Goal: Task Accomplishment & Management: Manage account settings

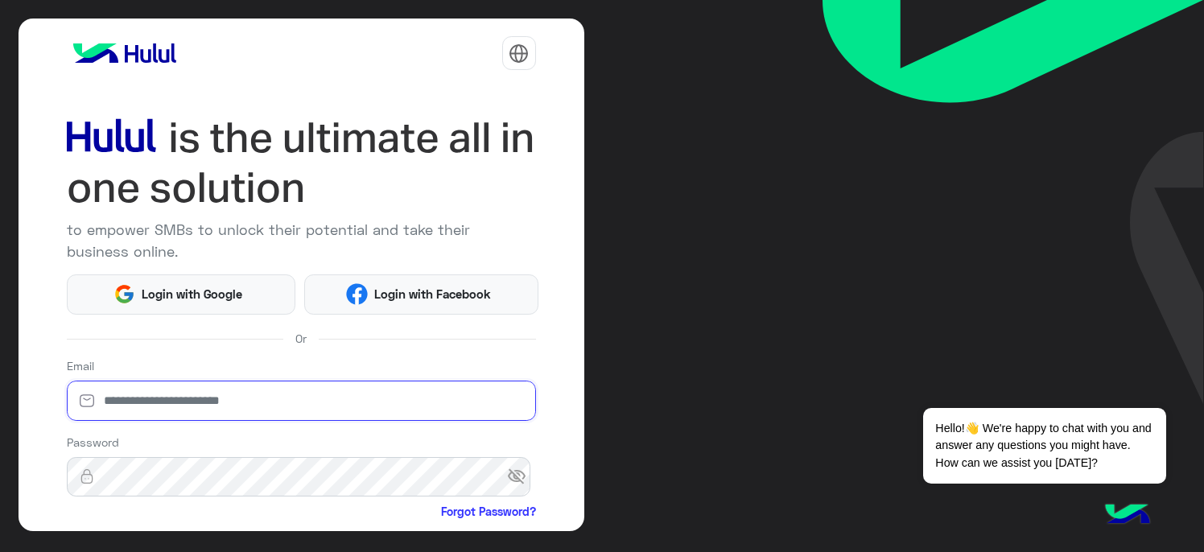
click at [146, 406] on input "email" at bounding box center [301, 401] width 469 height 40
type input "**********"
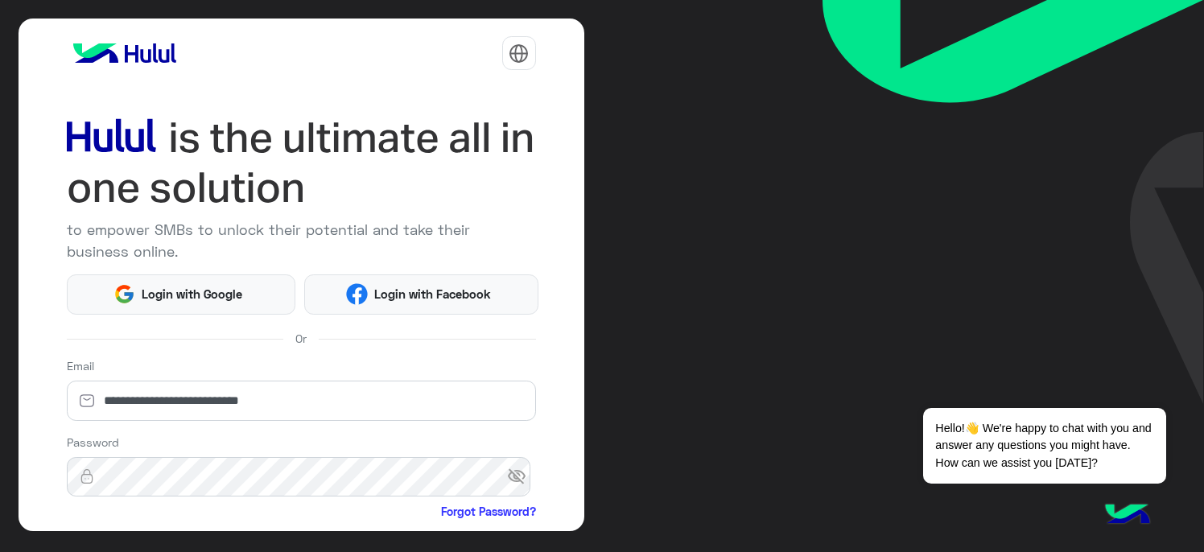
click at [516, 470] on span "visibility_off" at bounding box center [521, 476] width 29 height 29
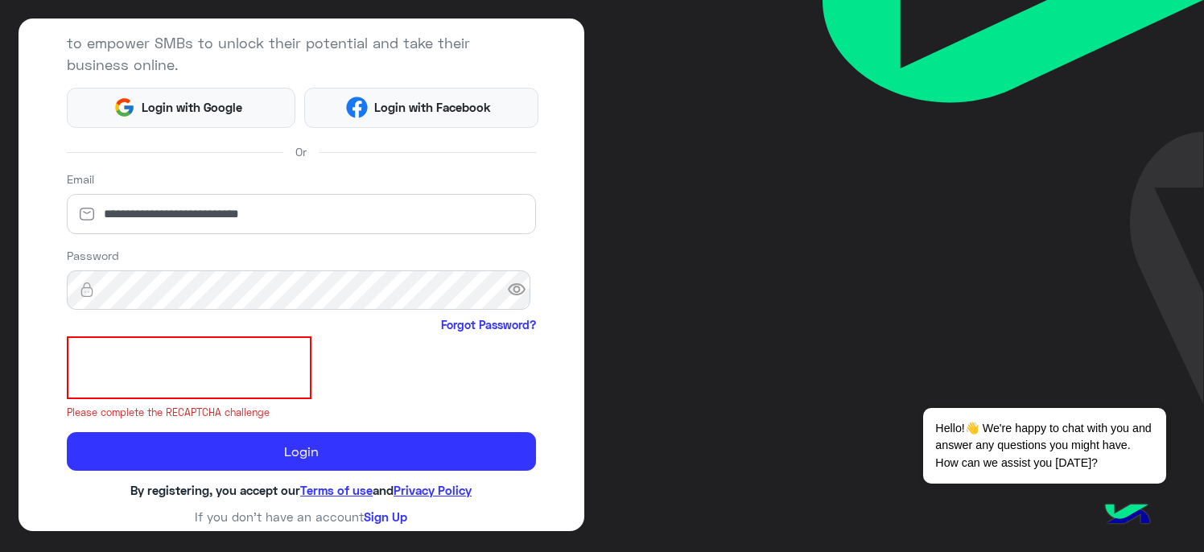
scroll to position [166, 0]
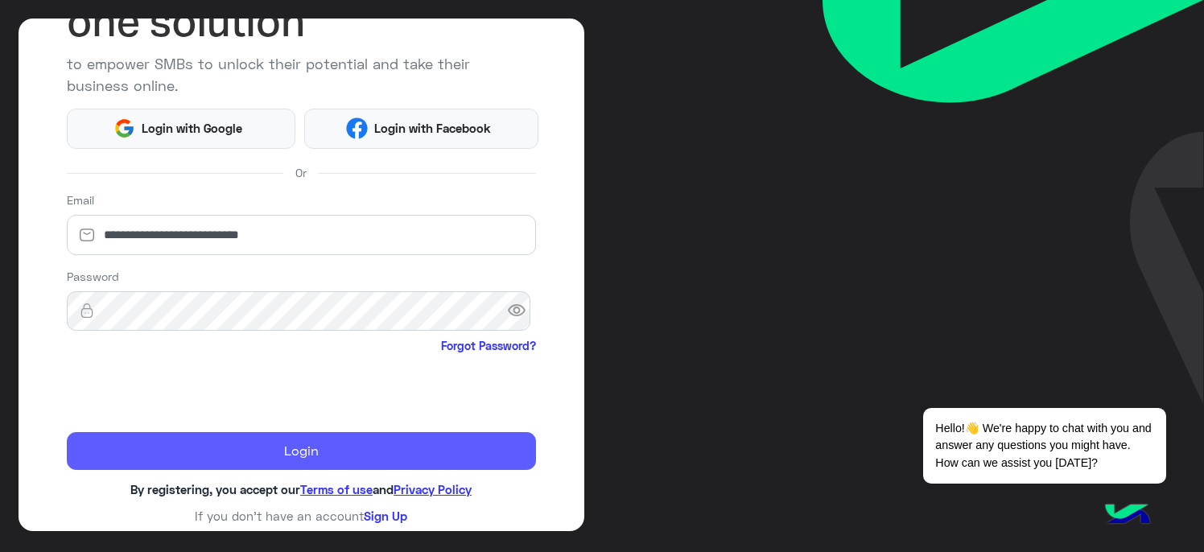
click at [325, 458] on button "Login" at bounding box center [301, 451] width 469 height 39
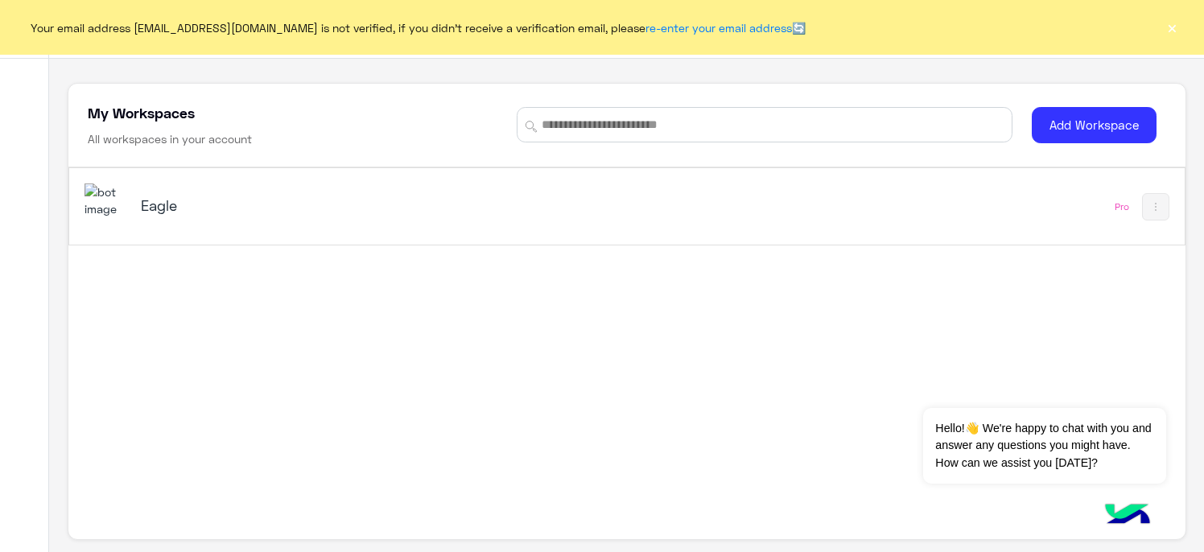
click at [154, 207] on h5 "Eagle" at bounding box center [336, 205] width 390 height 19
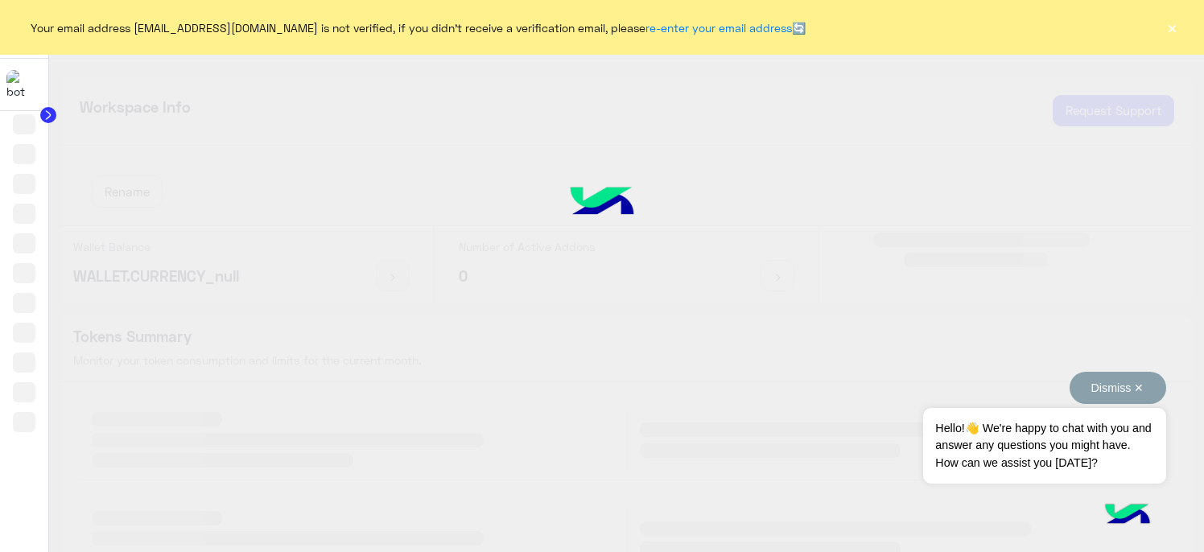
click at [1155, 422] on span "Hello!👋 We're happy to chat with you and answer any questions you might have. H…" at bounding box center [1044, 446] width 242 height 76
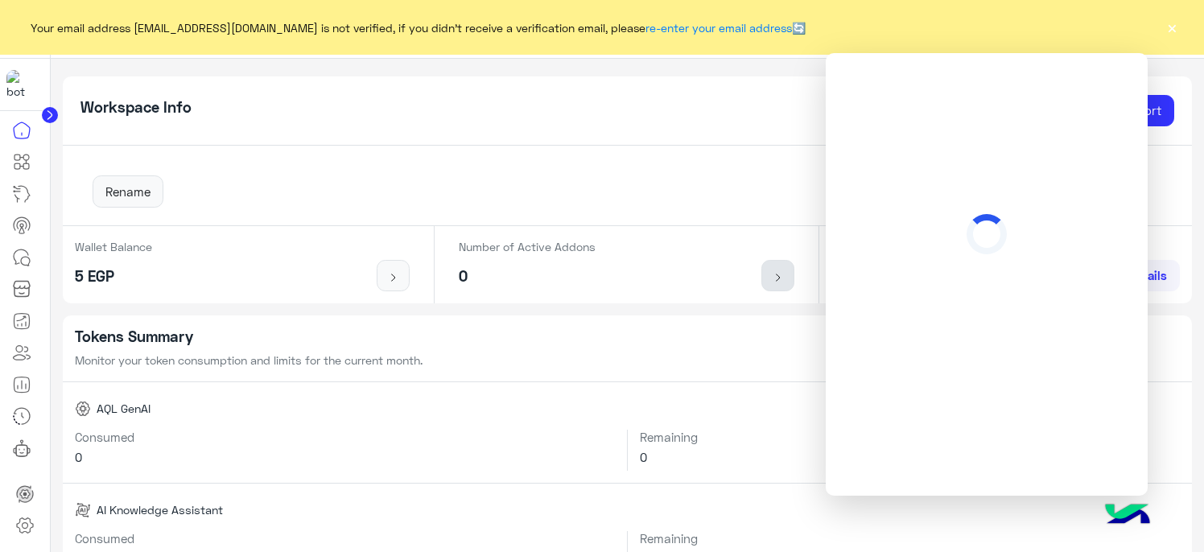
click at [773, 277] on img at bounding box center [778, 277] width 20 height 13
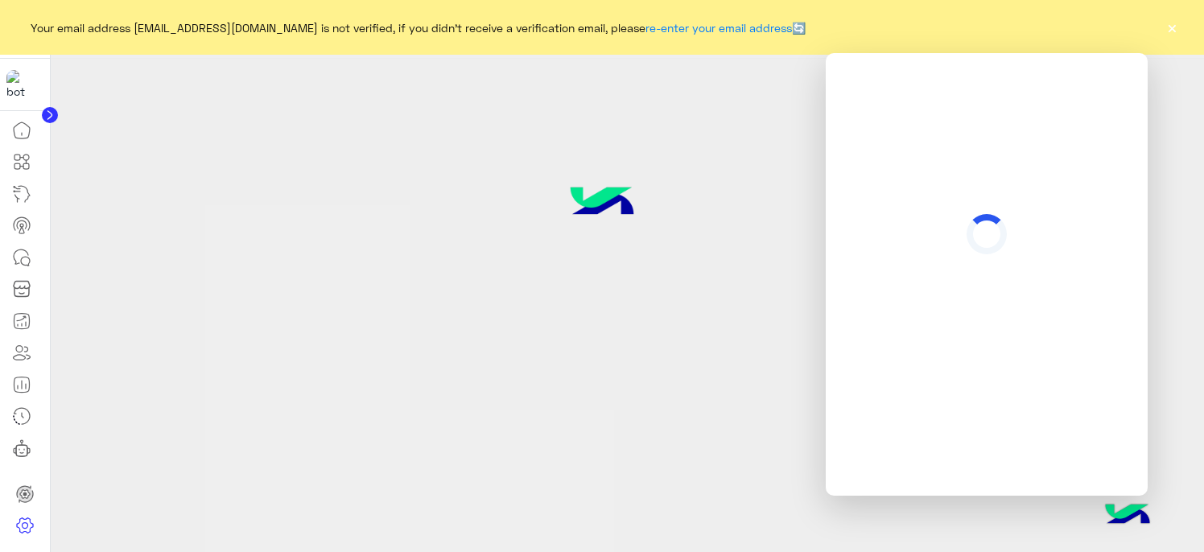
click at [528, 376] on div at bounding box center [602, 276] width 1204 height 552
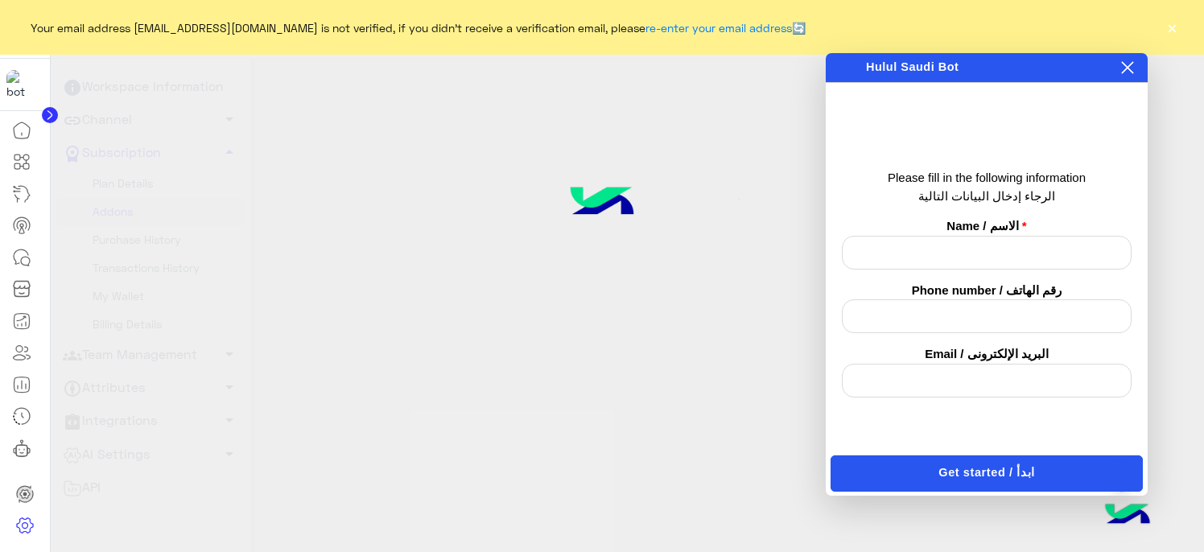
click at [1126, 65] on icon at bounding box center [1128, 68] width 12 height 12
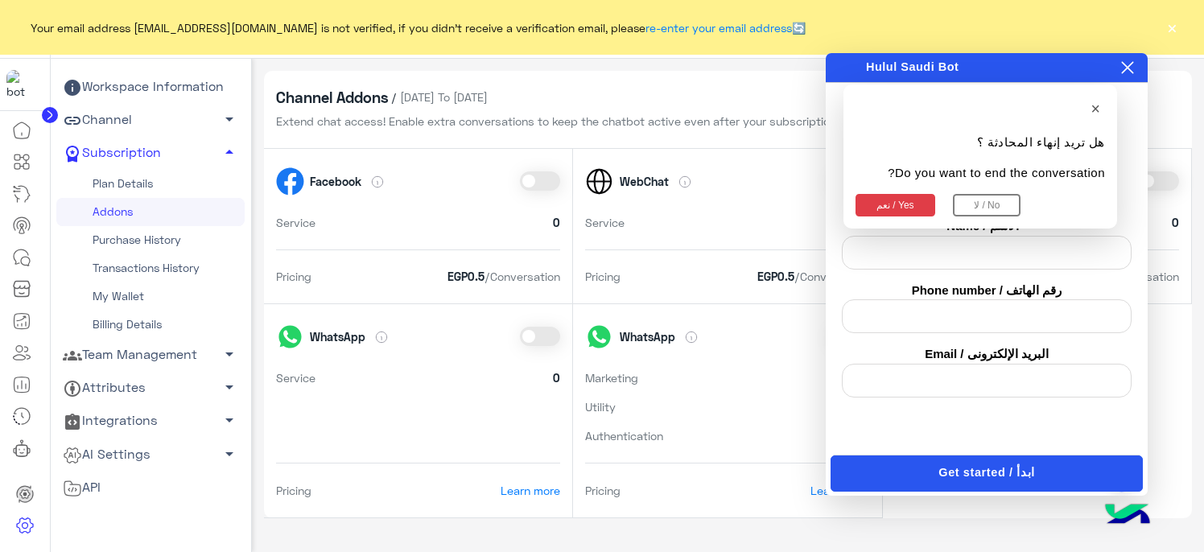
click at [974, 459] on div "Category navigation" at bounding box center [974, 459] width 0 height 0
click at [974, 459] on h2 "Smileys & People" at bounding box center [974, 459] width 0 height 0
click at [1127, 65] on icon at bounding box center [1127, 67] width 13 height 13
click at [153, 464] on link "AI Settings arrow_drop_down" at bounding box center [150, 454] width 188 height 33
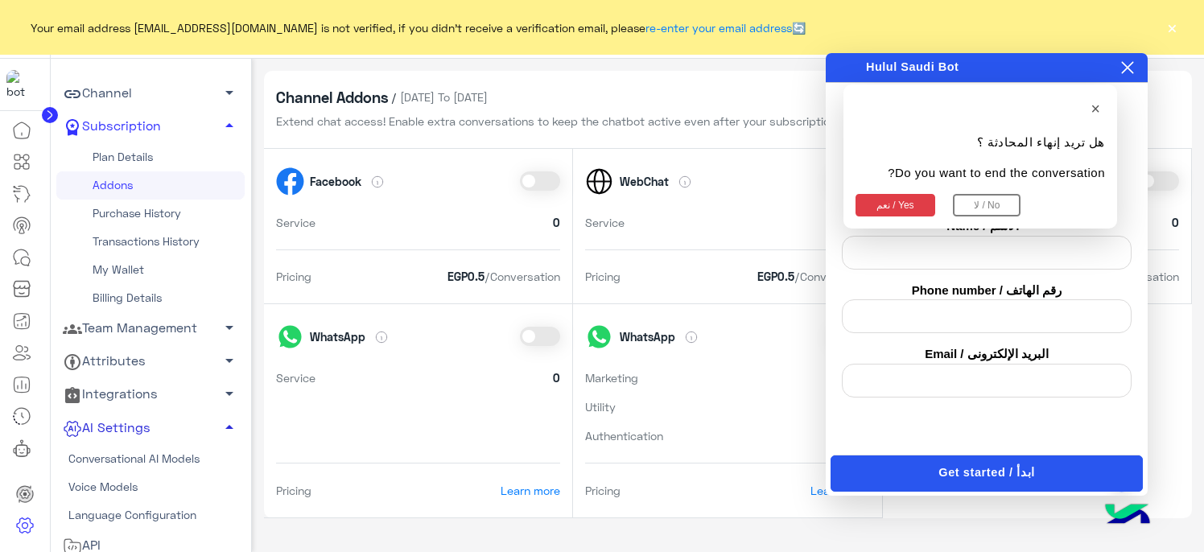
scroll to position [41, 0]
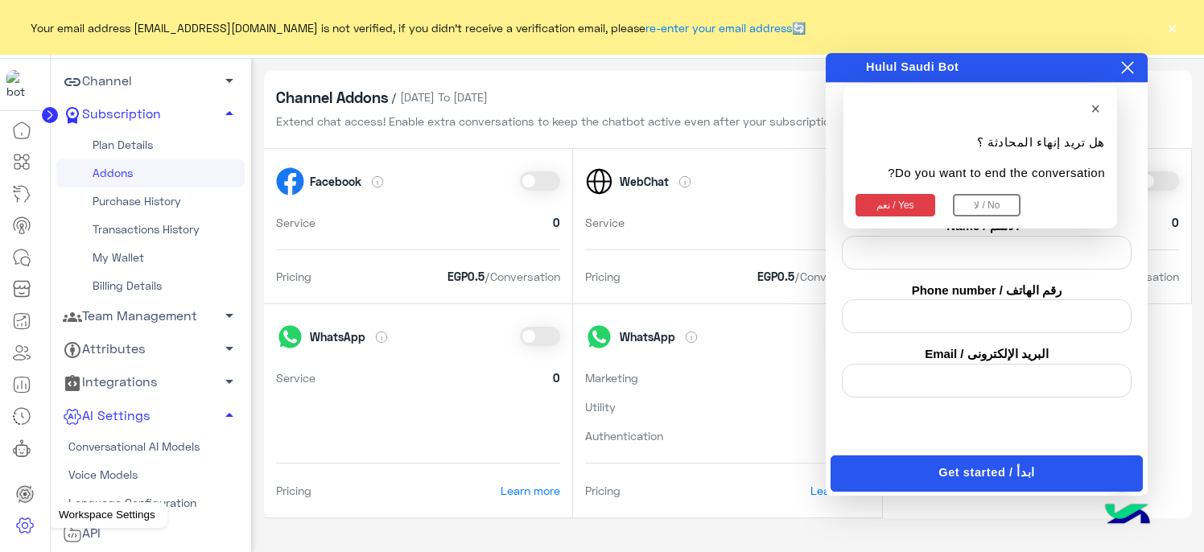
click at [26, 525] on icon at bounding box center [24, 525] width 19 height 19
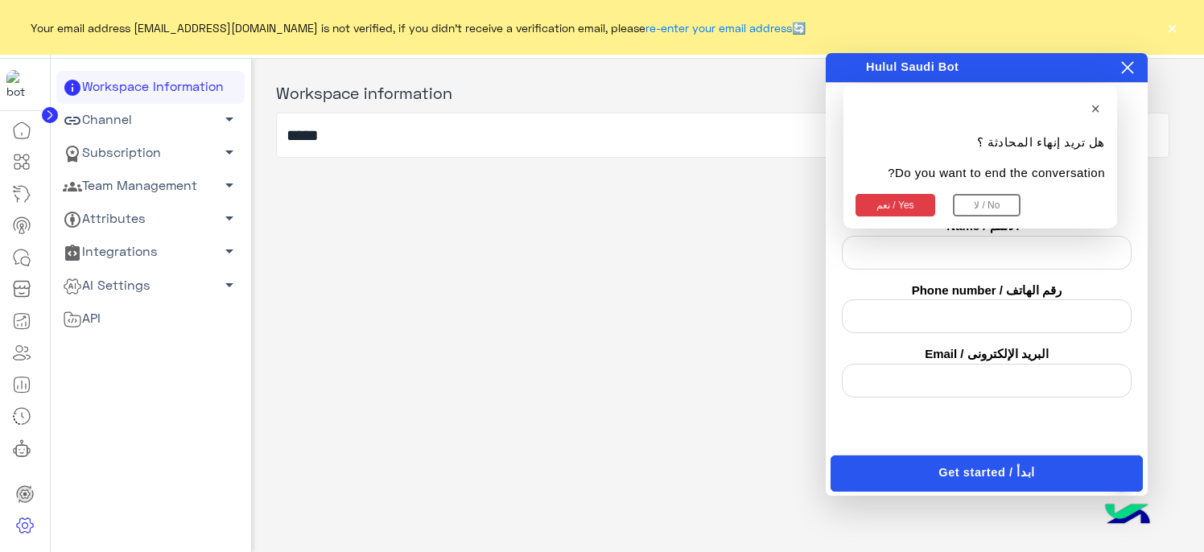
click at [1130, 62] on icon at bounding box center [1127, 67] width 13 height 13
click at [163, 192] on link "Team Management arrow_drop_down" at bounding box center [150, 186] width 188 height 33
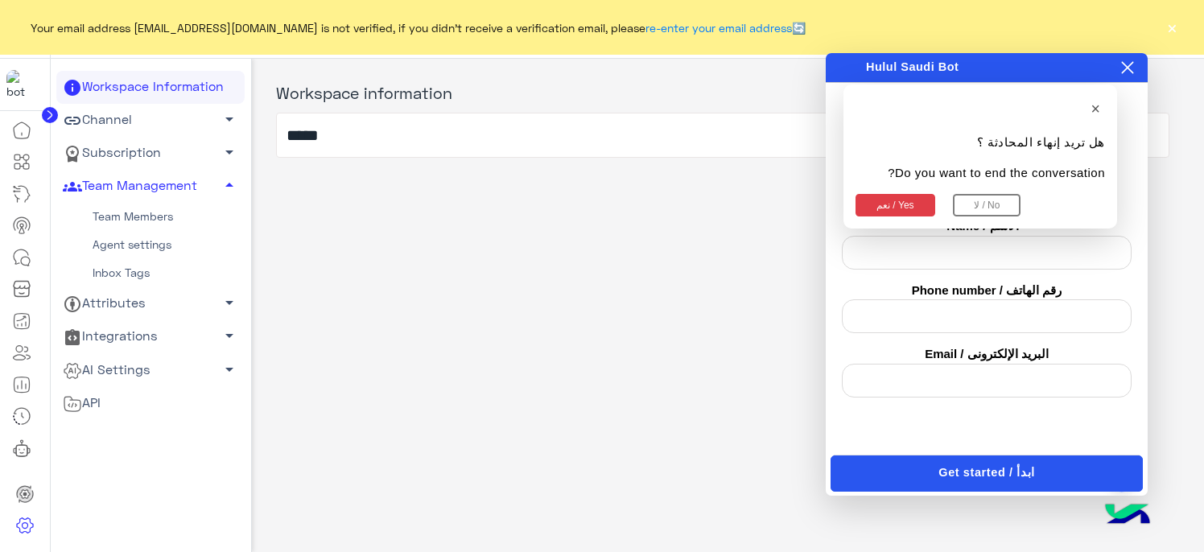
click at [142, 223] on link "Team Members" at bounding box center [150, 217] width 188 height 28
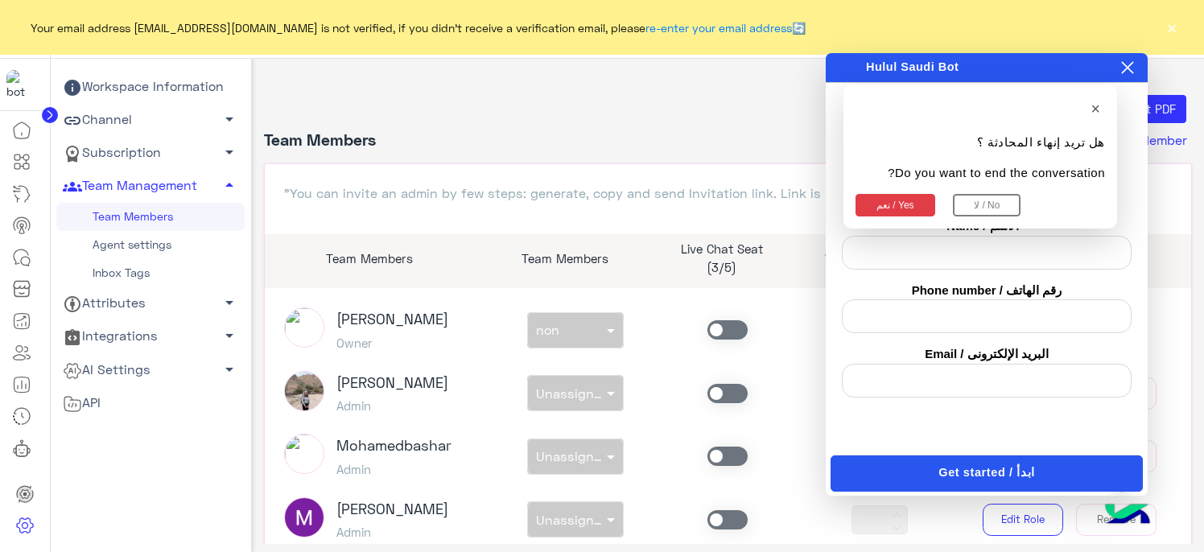
click at [974, 459] on div "Category navigation" at bounding box center [974, 459] width 0 height 0
click at [974, 459] on div at bounding box center [974, 459] width 0 height 0
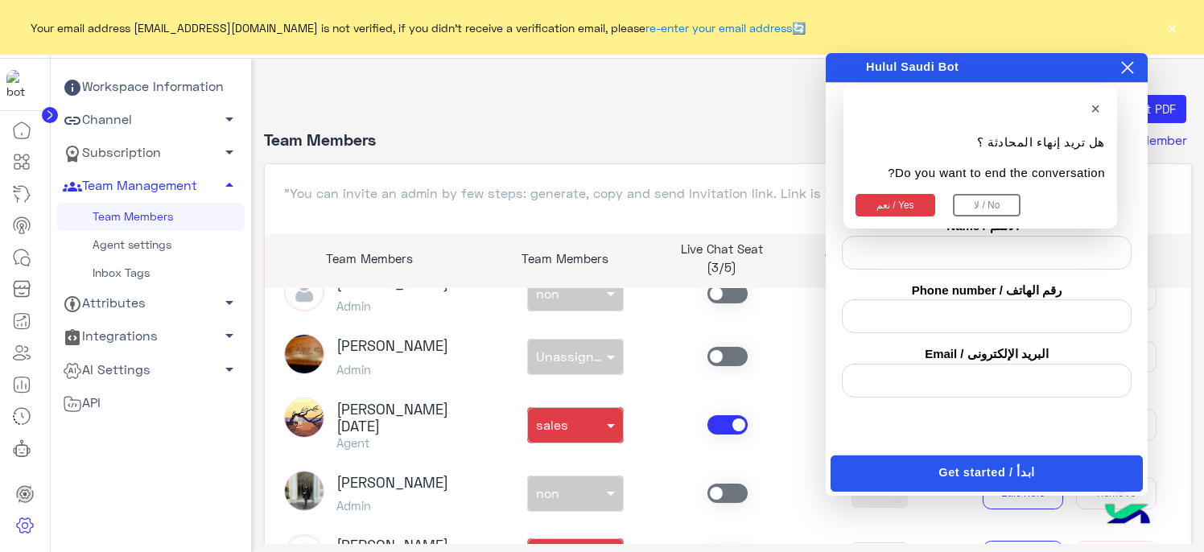
scroll to position [644, 0]
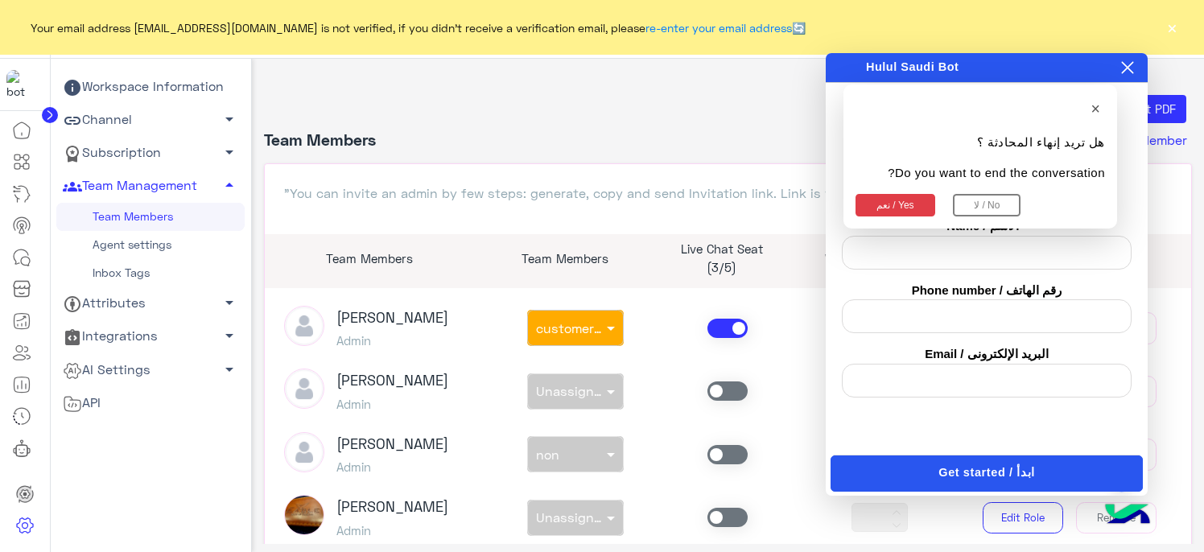
click at [727, 319] on span at bounding box center [727, 328] width 40 height 19
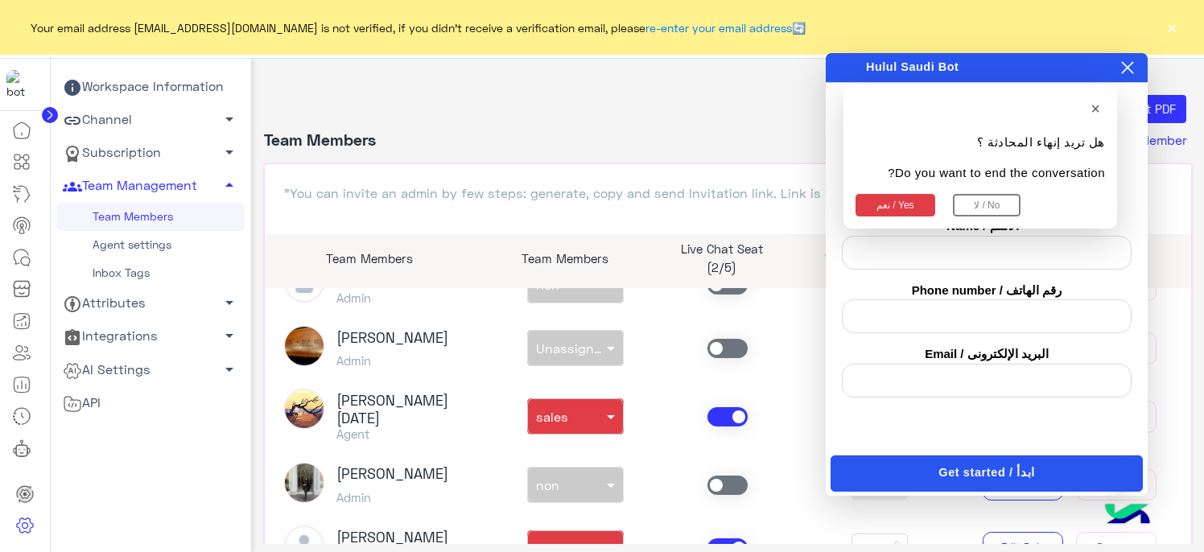
scroll to position [885, 0]
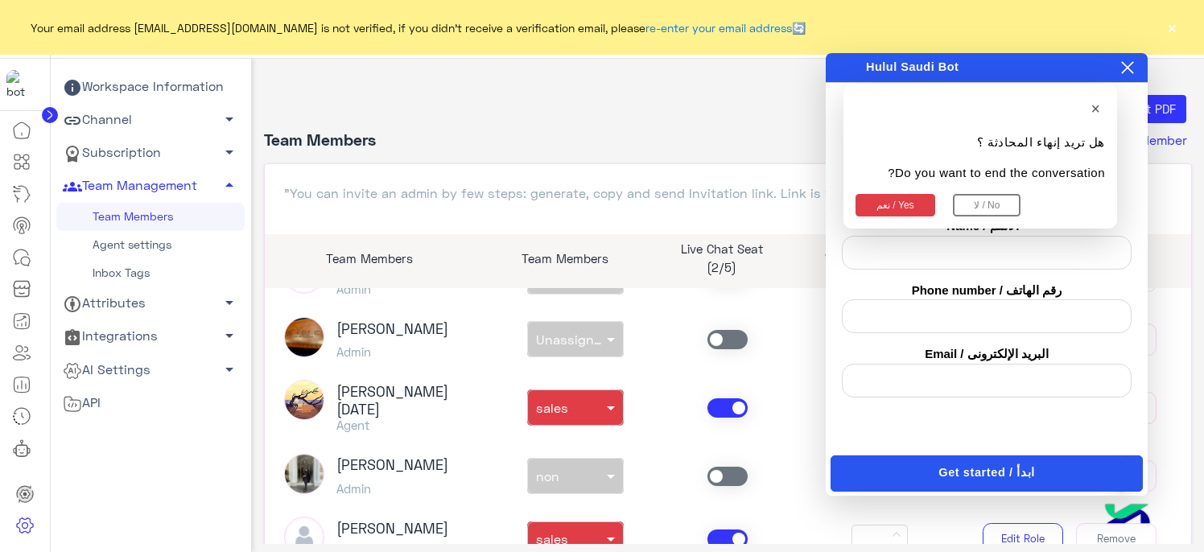
click at [724, 398] on span at bounding box center [727, 407] width 40 height 19
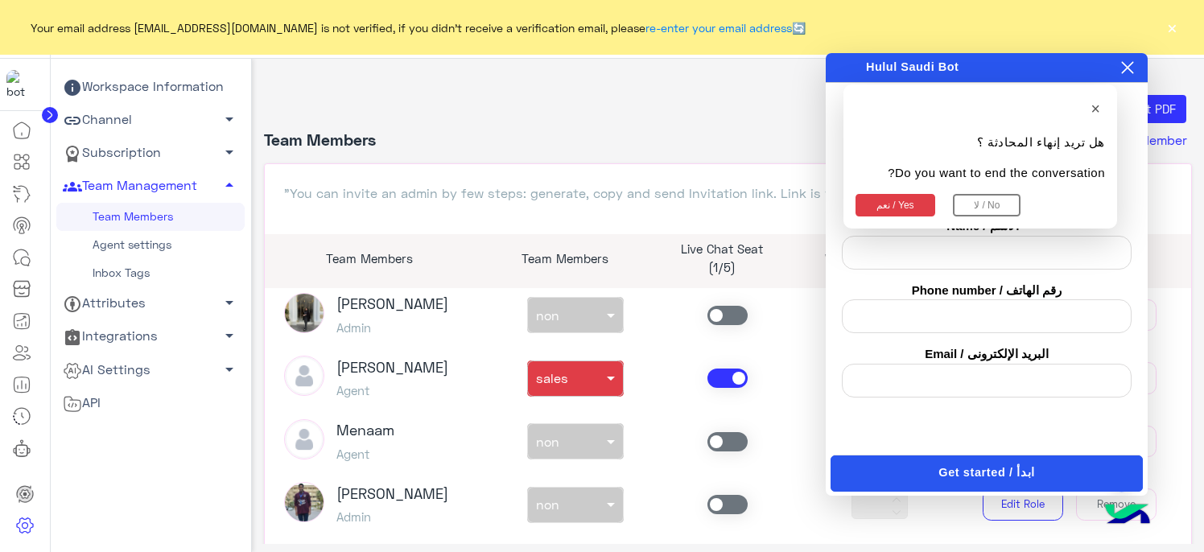
scroll to position [1071, 0]
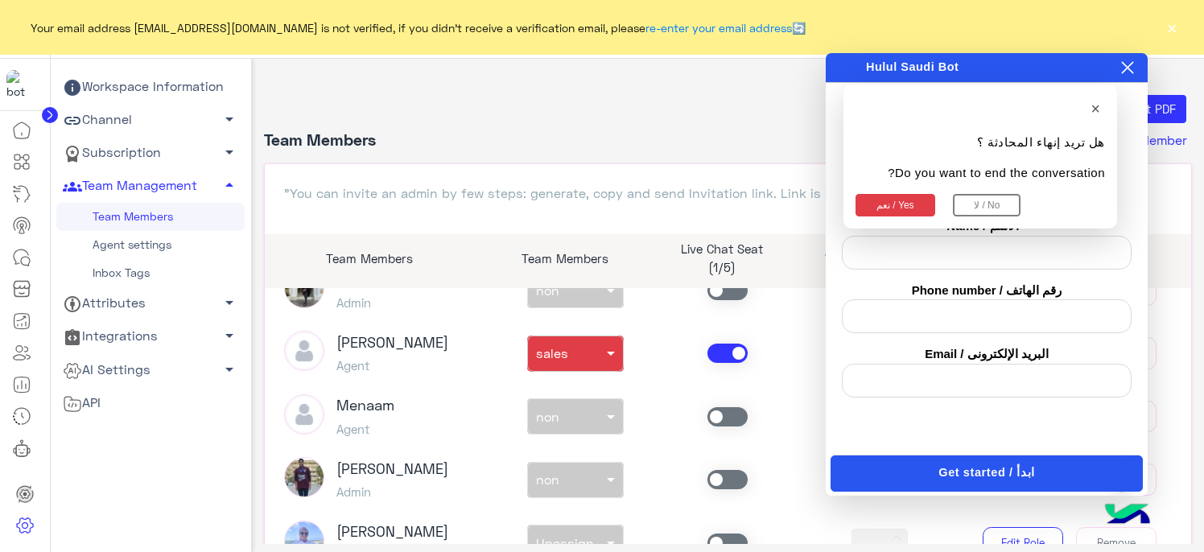
click at [716, 407] on span at bounding box center [727, 416] width 40 height 19
click at [603, 408] on span at bounding box center [613, 416] width 20 height 17
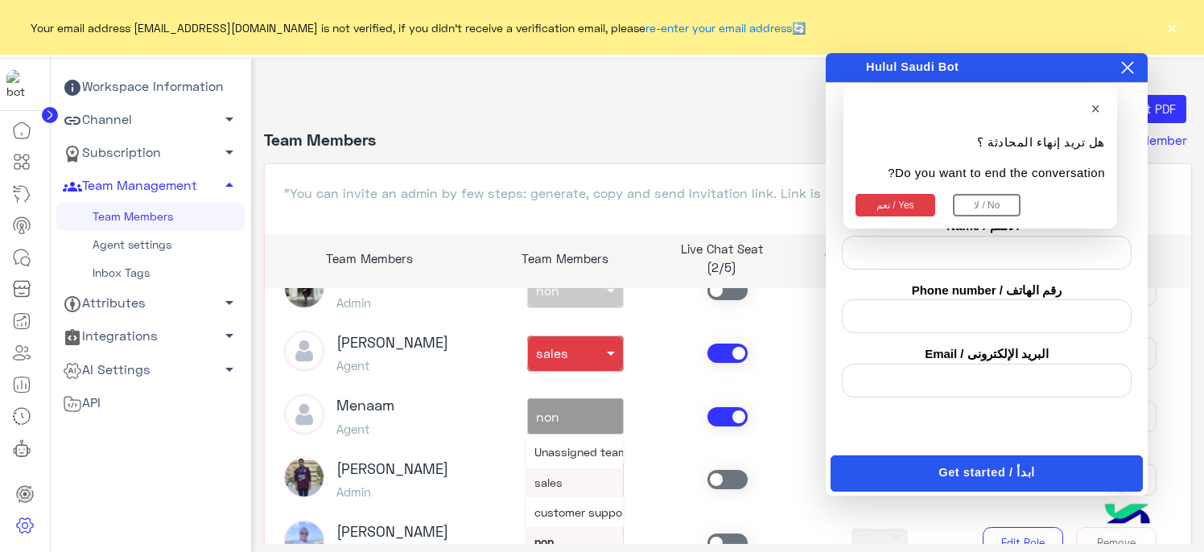
click at [573, 467] on div "sales" at bounding box center [574, 482] width 97 height 30
click at [606, 408] on span at bounding box center [613, 416] width 20 height 17
click at [602, 505] on span "customer support" at bounding box center [582, 512] width 97 height 14
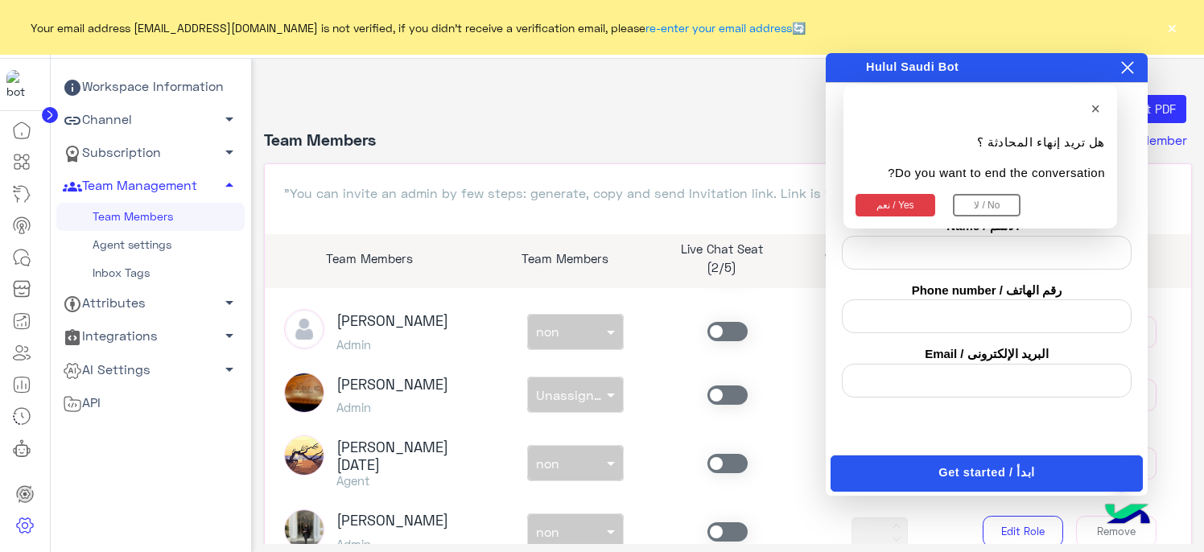
scroll to position [588, 0]
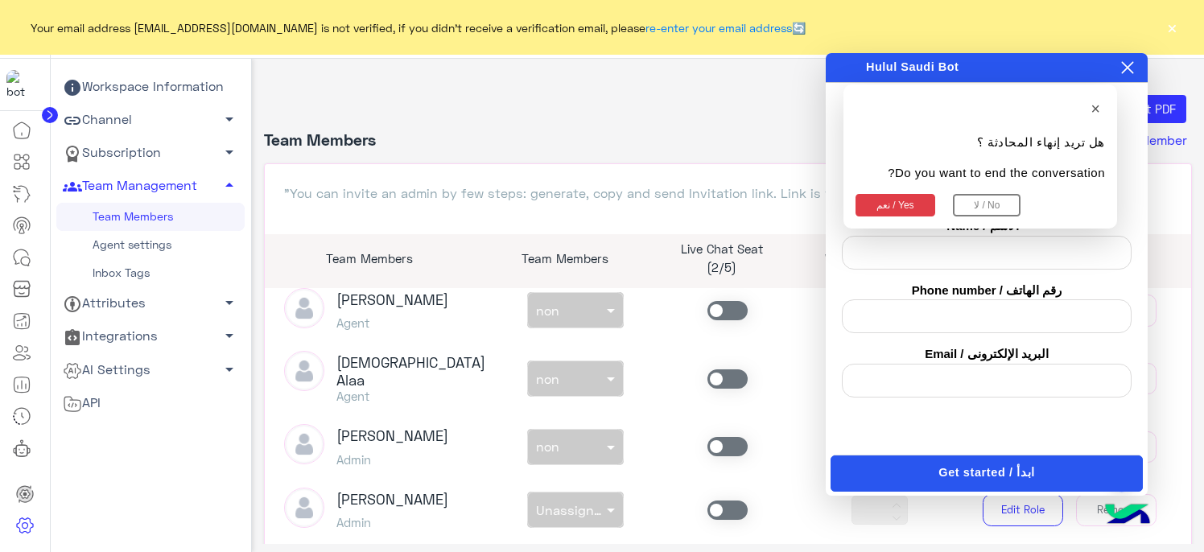
click at [718, 311] on span at bounding box center [727, 310] width 40 height 19
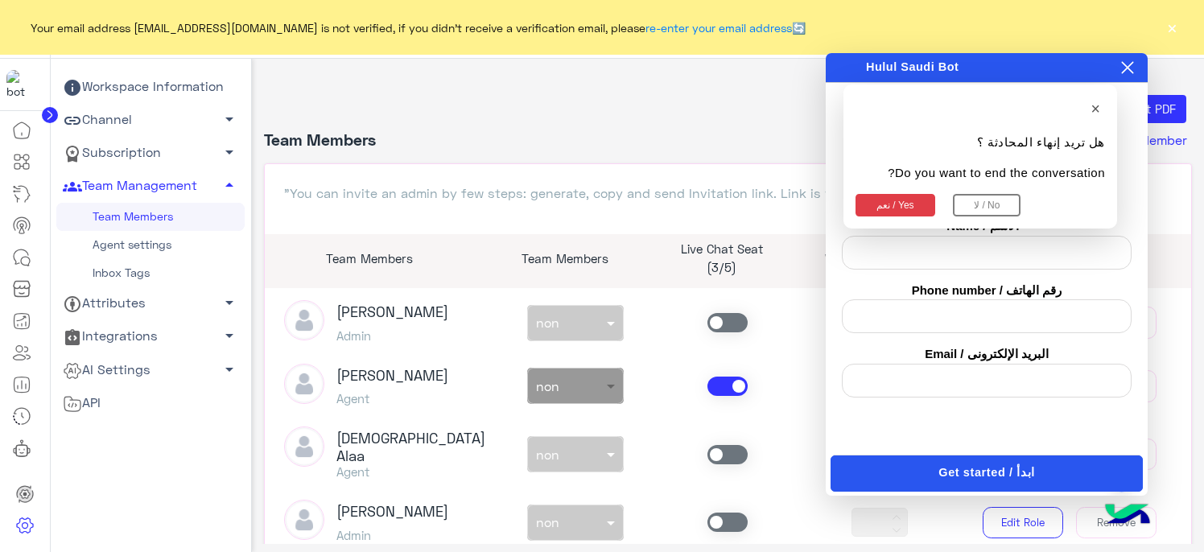
scroll to position [508, 0]
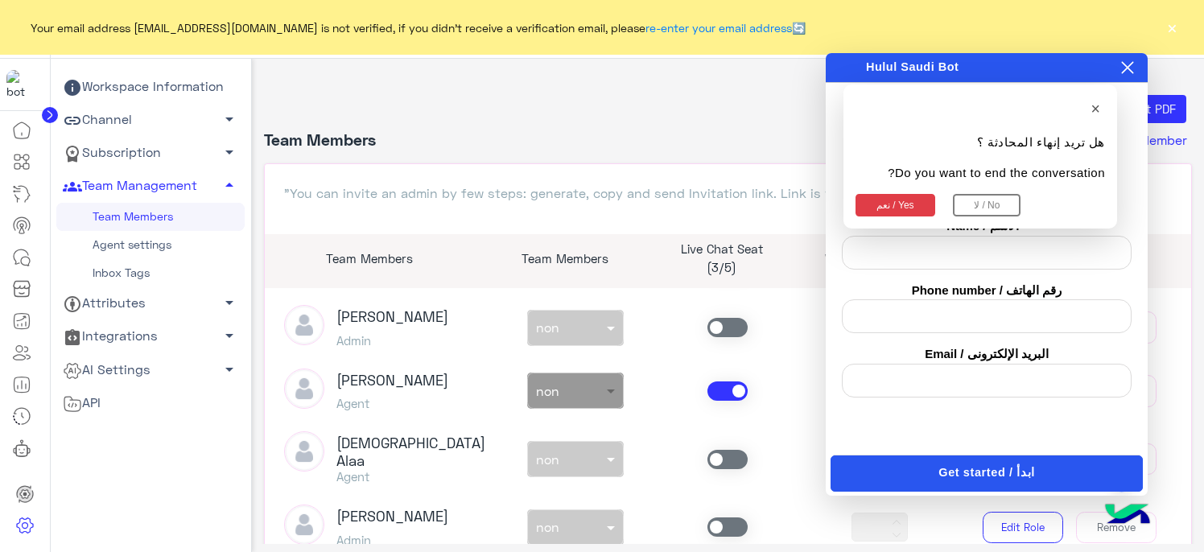
click at [609, 391] on span at bounding box center [613, 390] width 20 height 17
